Goal: Task Accomplishment & Management: Use online tool/utility

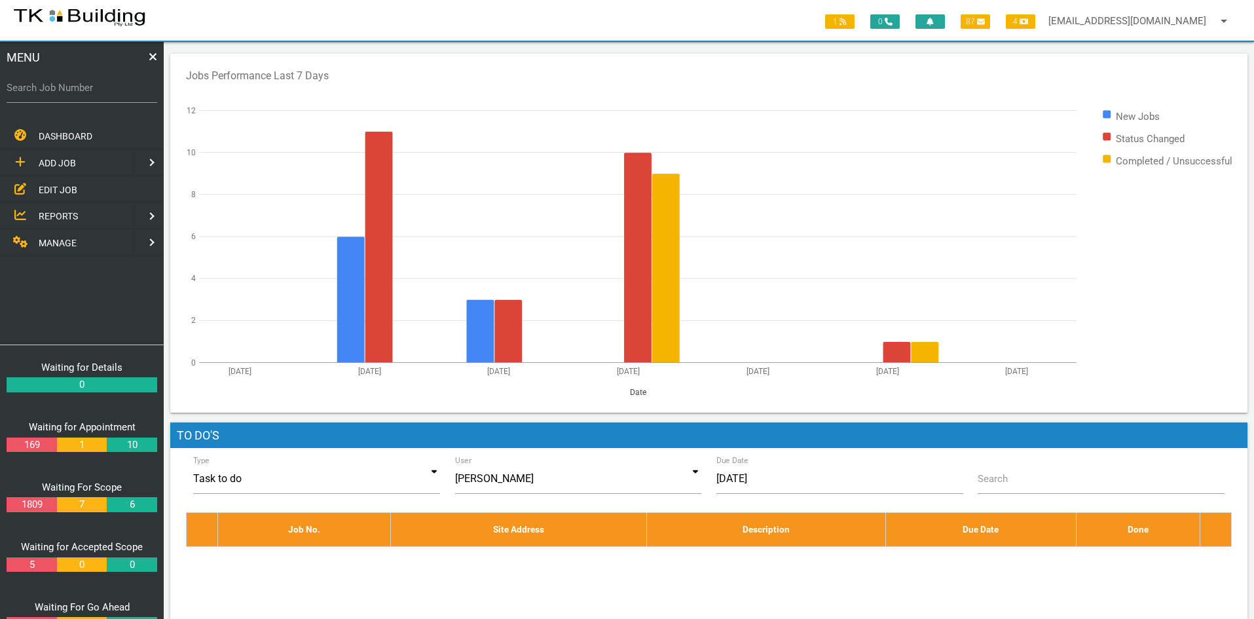
click at [54, 185] on span "EDIT JOB" at bounding box center [58, 189] width 39 height 10
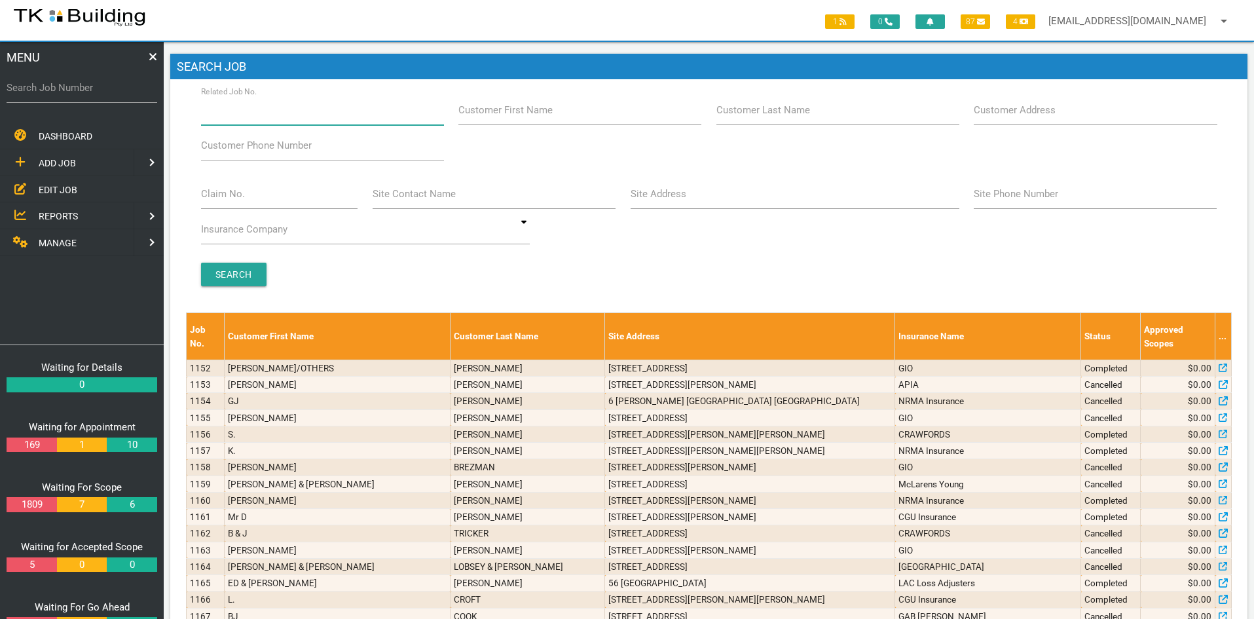
click at [294, 113] on input "Related Job No." at bounding box center [322, 110] width 243 height 30
type input "27167"
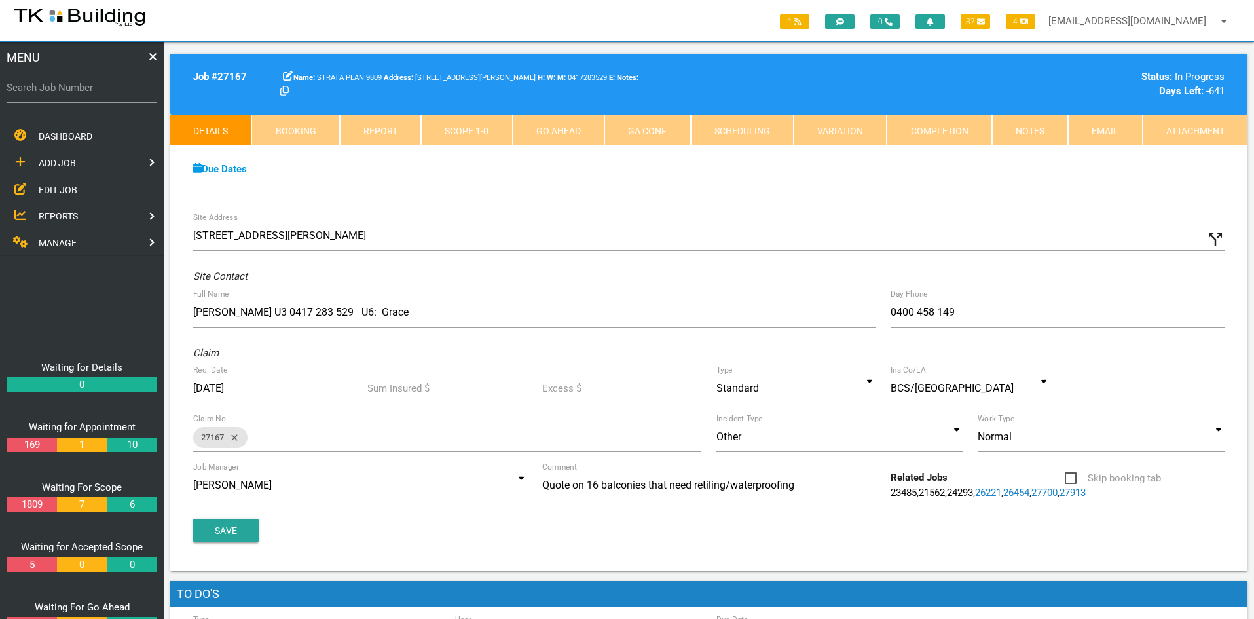
click at [846, 204] on div "Due Dates Waiting for Appointment From [DATE] To [DATE] Waiting For Scope From …" at bounding box center [708, 176] width 1077 height 60
click at [1017, 124] on link "Notes" at bounding box center [1030, 130] width 76 height 31
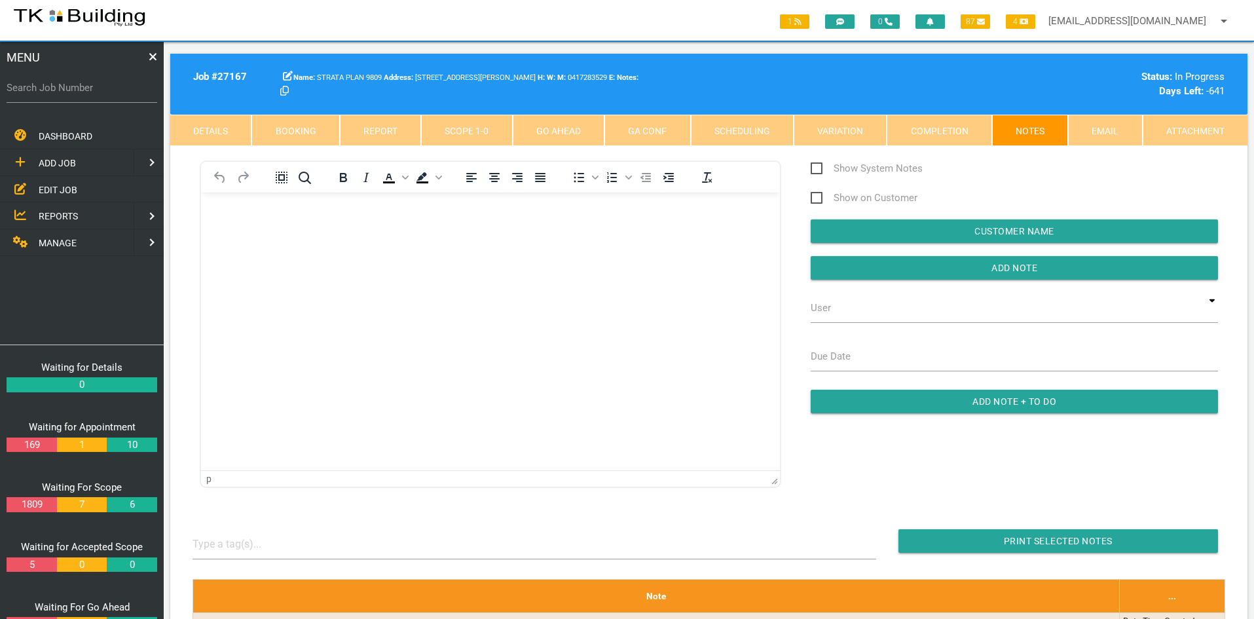
drag, startPoint x: 551, startPoint y: 539, endPoint x: 350, endPoint y: 346, distance: 278.3
click at [350, 252] on html at bounding box center [490, 222] width 579 height 60
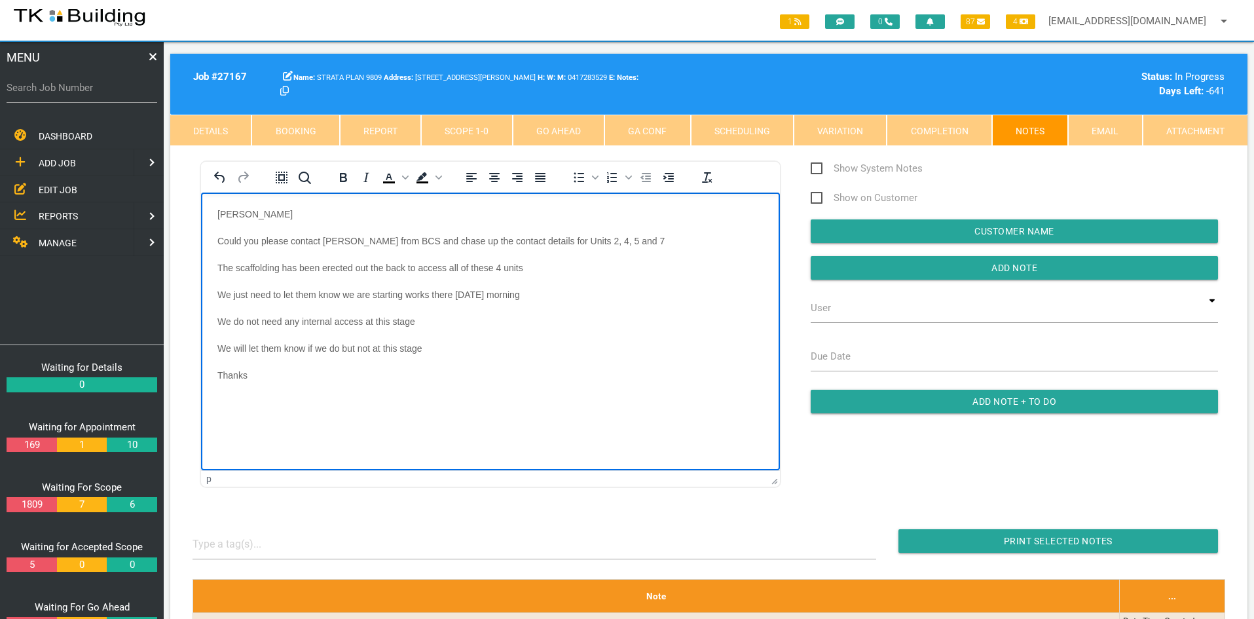
click at [521, 349] on p "We will let them know if we do but not at this stage" at bounding box center [490, 348] width 546 height 10
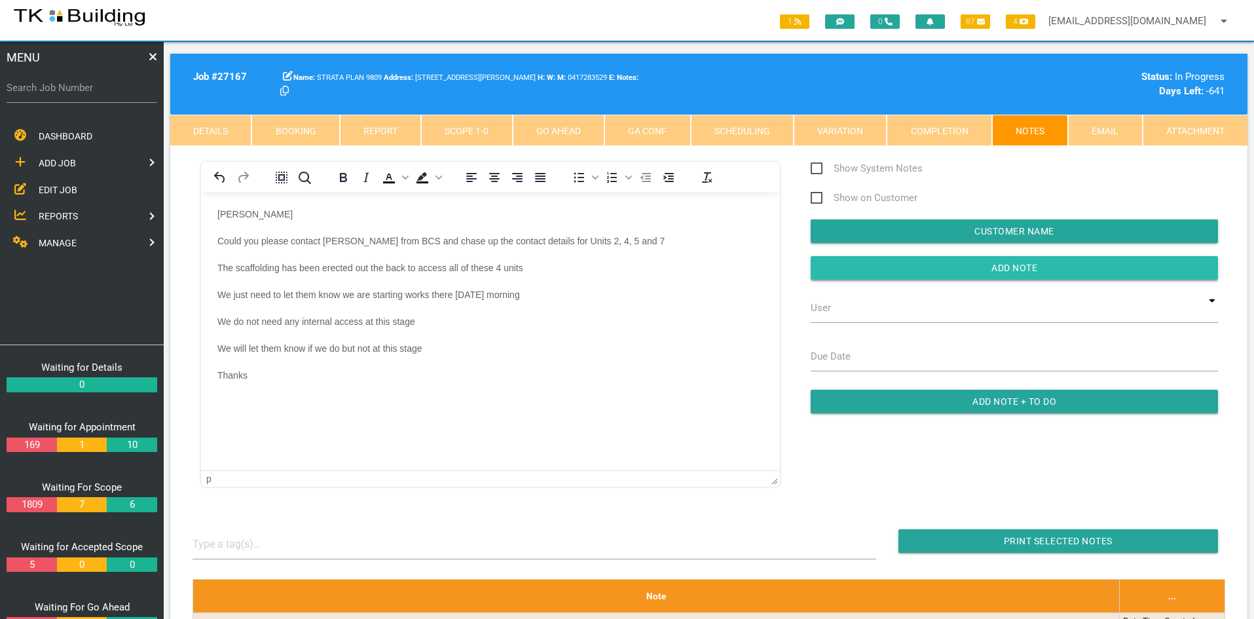
click at [1003, 265] on input "button" at bounding box center [1014, 268] width 407 height 24
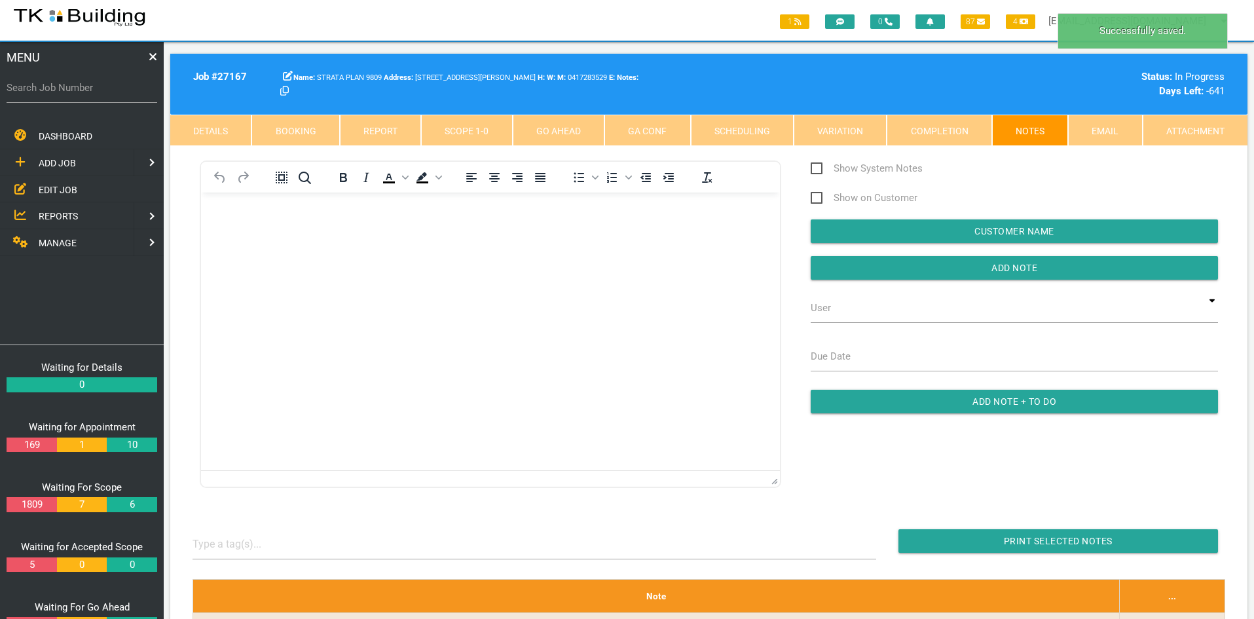
click at [610, 252] on html at bounding box center [490, 222] width 579 height 60
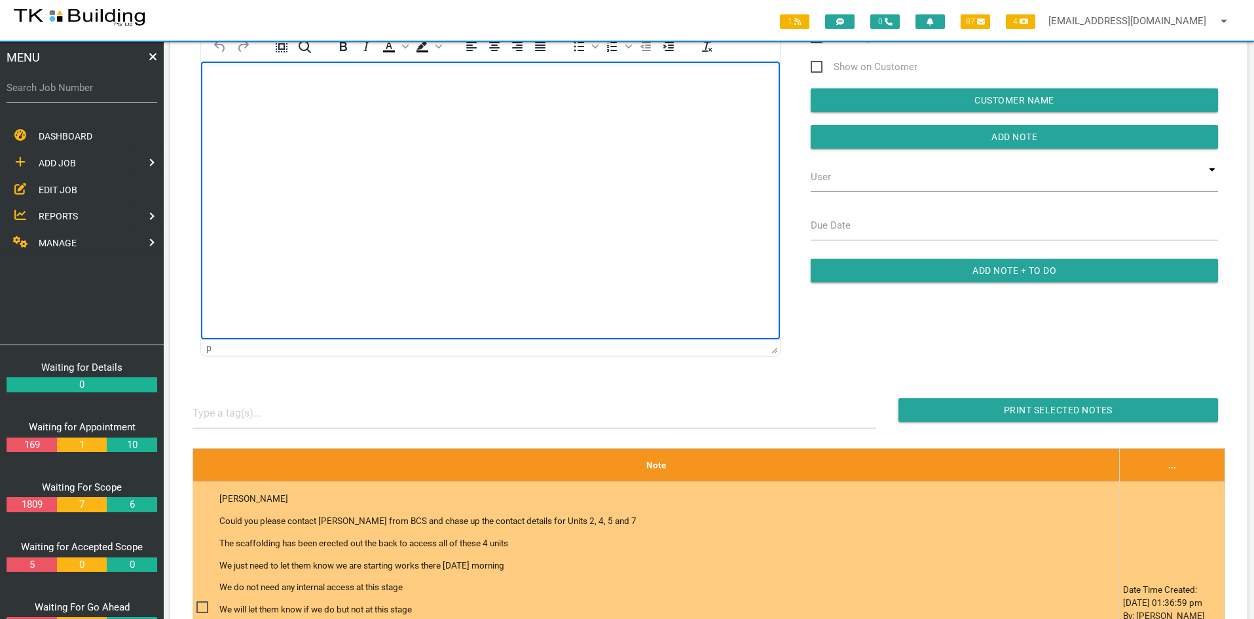
scroll to position [262, 0]
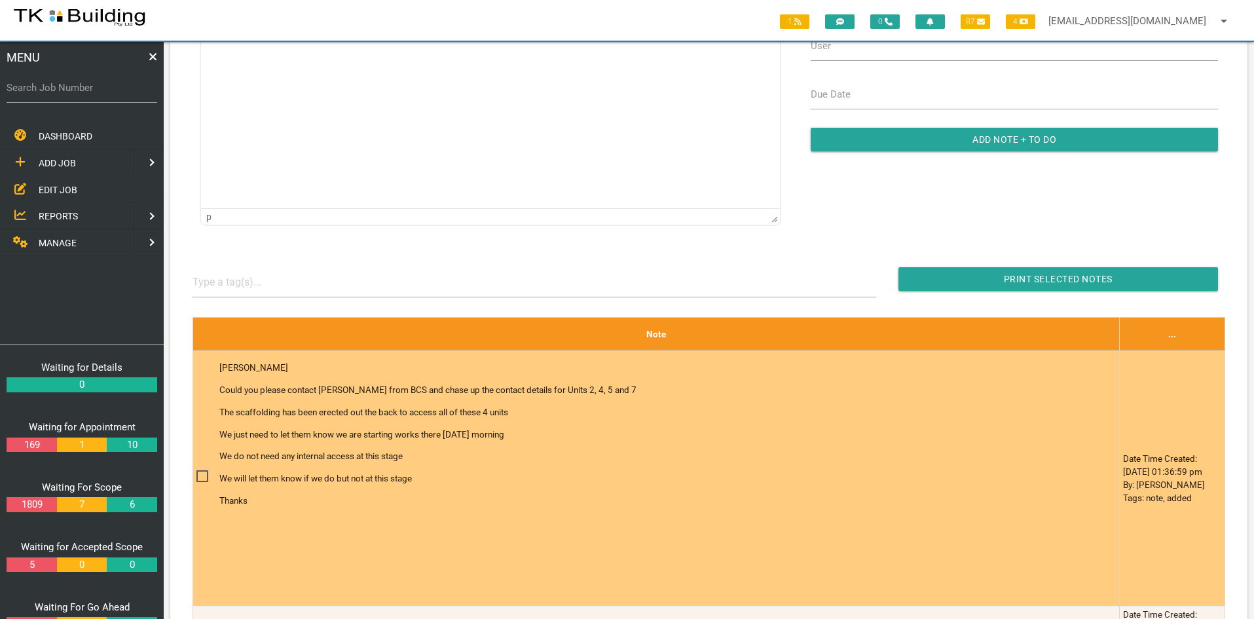
click at [202, 473] on span at bounding box center [207, 476] width 23 height 16
click at [202, 473] on input "checkbox" at bounding box center [200, 472] width 9 height 9
checkbox input "true"
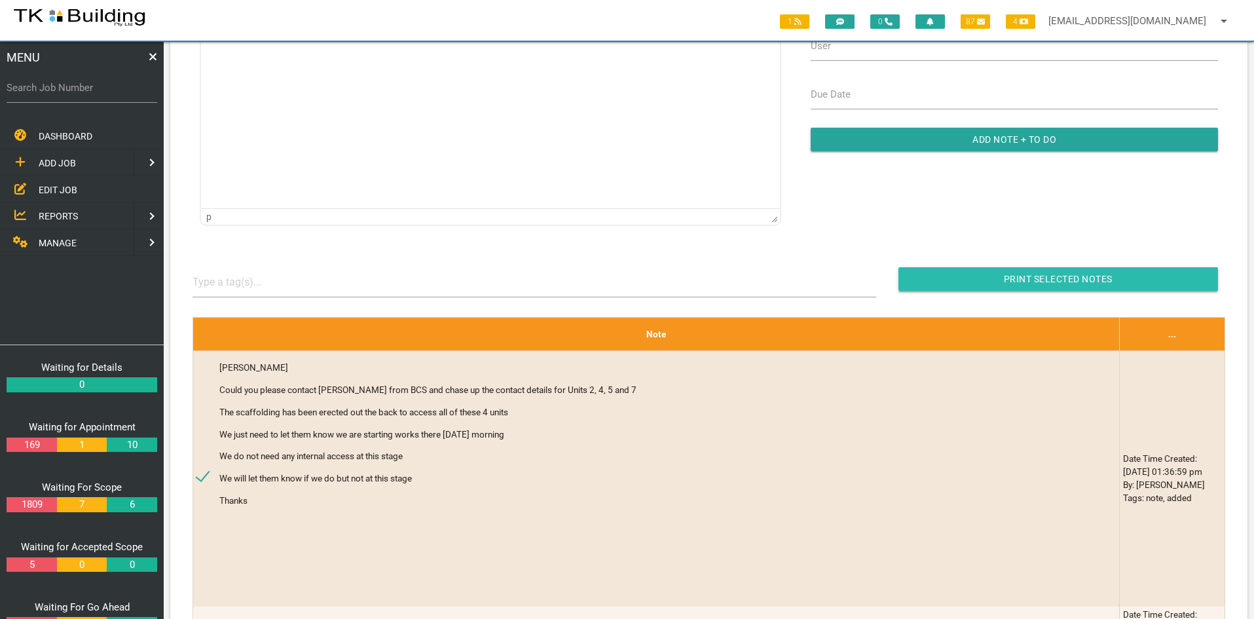
click at [1042, 277] on input "button" at bounding box center [1058, 279] width 320 height 24
